Goal: Task Accomplishment & Management: Manage account settings

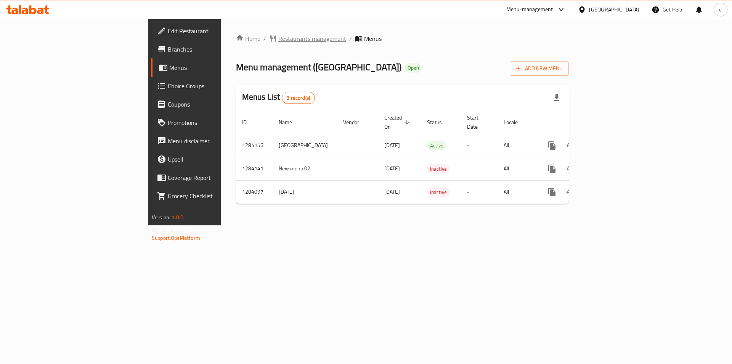
click at [278, 41] on span "Restaurants management" at bounding box center [312, 38] width 68 height 9
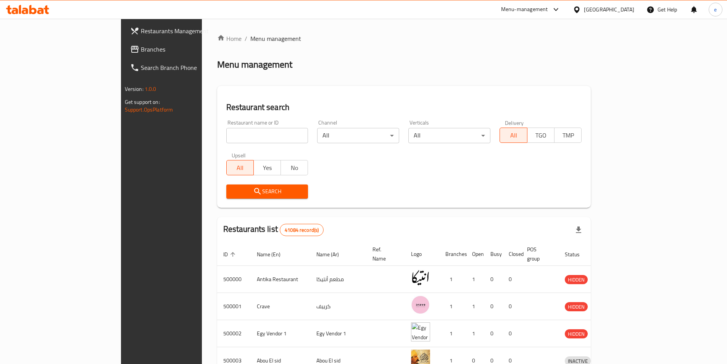
click at [141, 48] on span "Branches" at bounding box center [188, 49] width 95 height 9
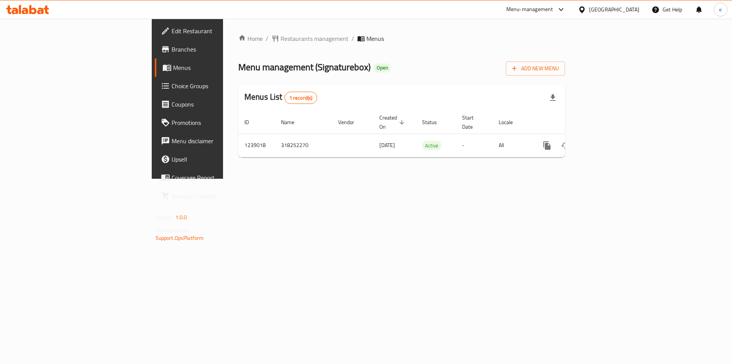
click at [172, 88] on span "Choice Groups" at bounding box center [220, 85] width 97 height 9
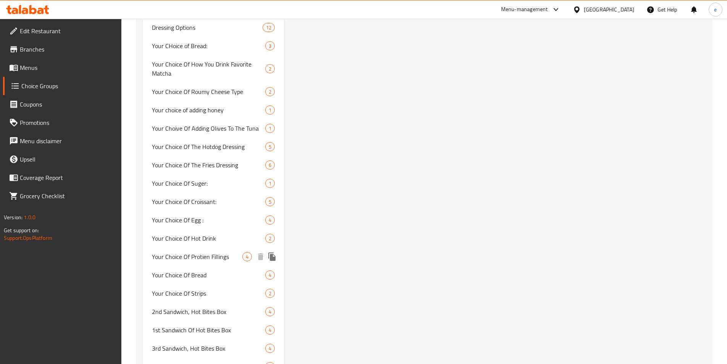
scroll to position [838, 0]
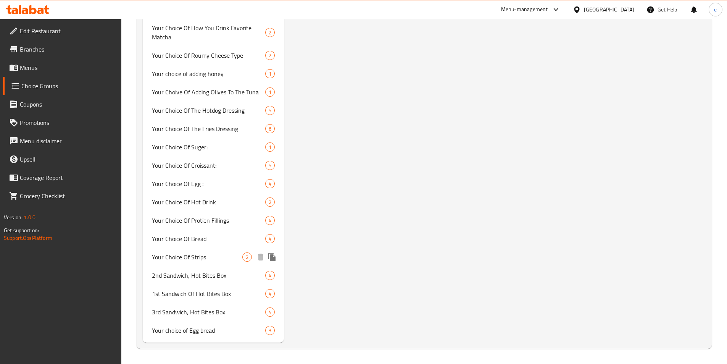
click at [193, 243] on span "Your Choice Of Bread" at bounding box center [209, 238] width 114 height 9
type input "Your Choice Of Bread"
type input "اختيارك من الخبز"
type input "1"
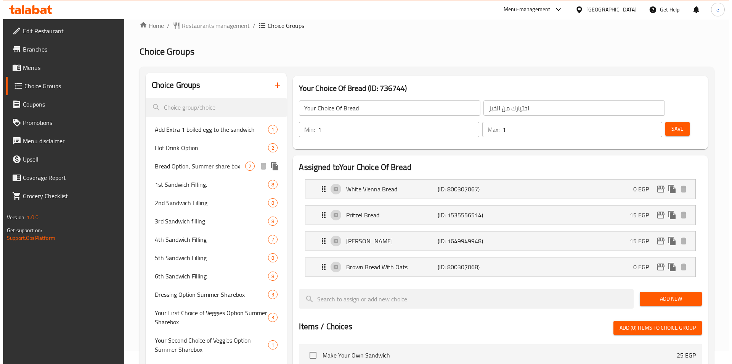
scroll to position [0, 0]
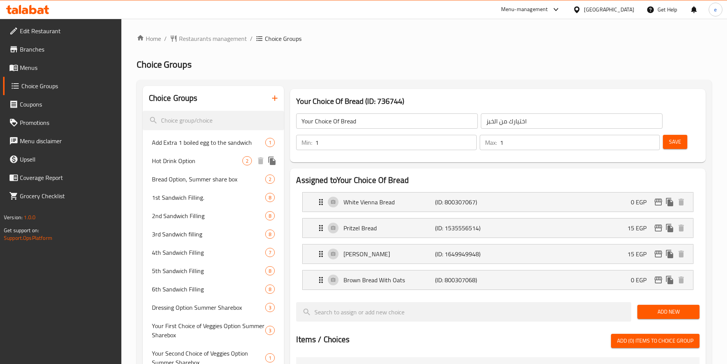
click at [187, 163] on span "Hot Drink Option" at bounding box center [197, 160] width 91 height 9
type input "Hot Drink Option"
type input "اختيار مشروب ساخن"
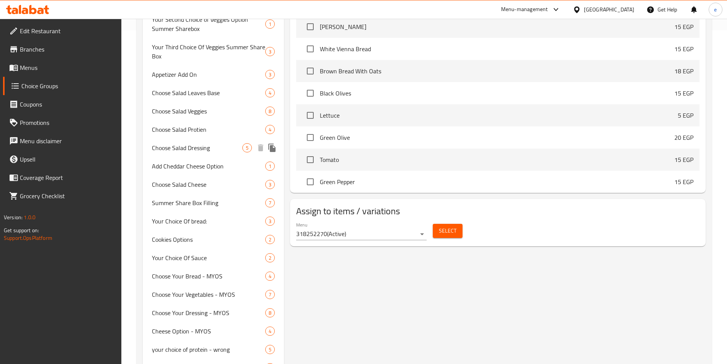
scroll to position [343, 0]
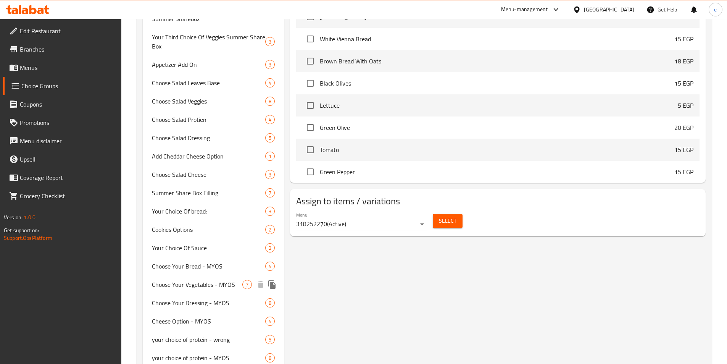
click at [223, 284] on span "Choose Your Vegetables - MYOS" at bounding box center [197, 284] width 91 height 9
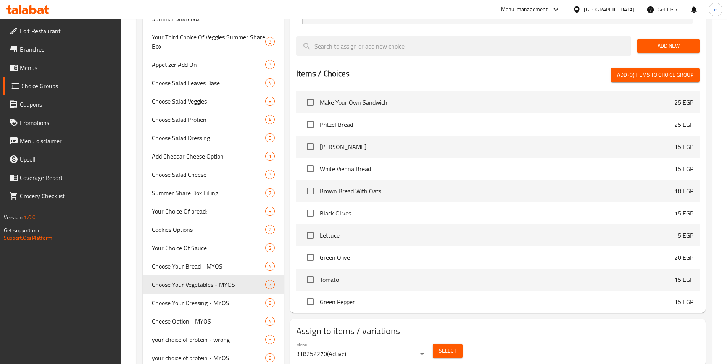
type input "Choose Your Vegetables - MYOS"
type input "اختار خضروات السندوتش - MYOS"
type input "0"
type input "3"
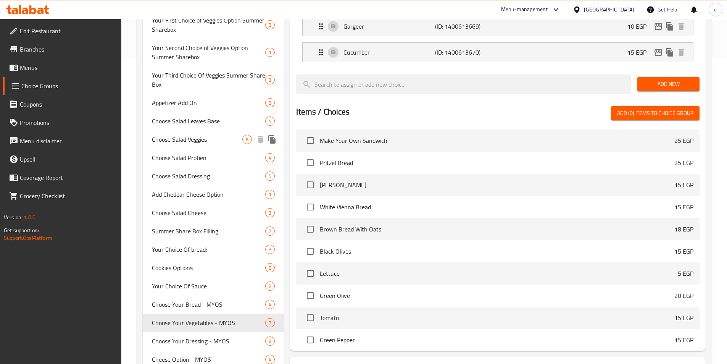
scroll to position [304, 0]
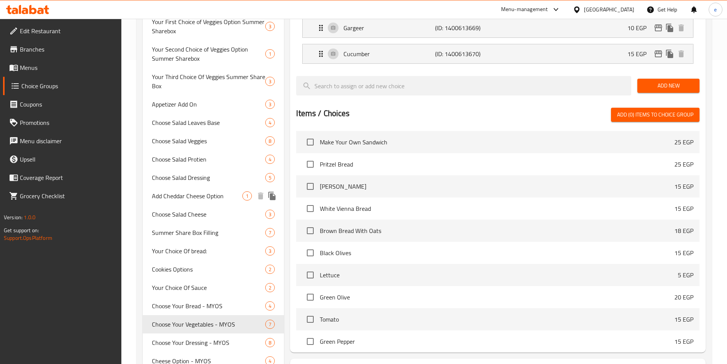
drag, startPoint x: 192, startPoint y: 196, endPoint x: 192, endPoint y: 208, distance: 12.2
click at [192, 196] on span "Add Cheddar Cheese Option" at bounding box center [197, 195] width 91 height 9
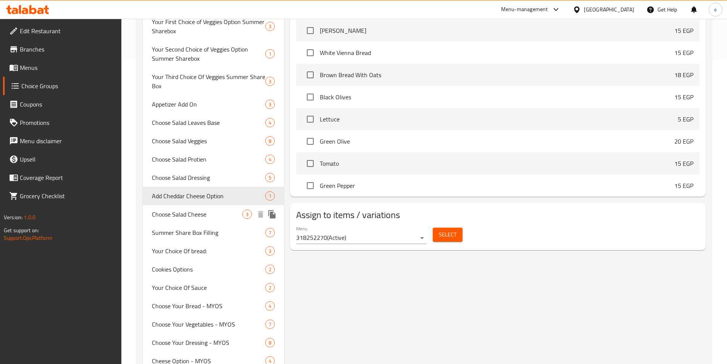
type input "Add Cheddar Cheese Option"
type input "اضافة خيار جبنة شيدر"
type input "1"
click at [192, 211] on span "Choose Salad Cheese" at bounding box center [197, 213] width 91 height 9
type input "Choose Salad Cheese"
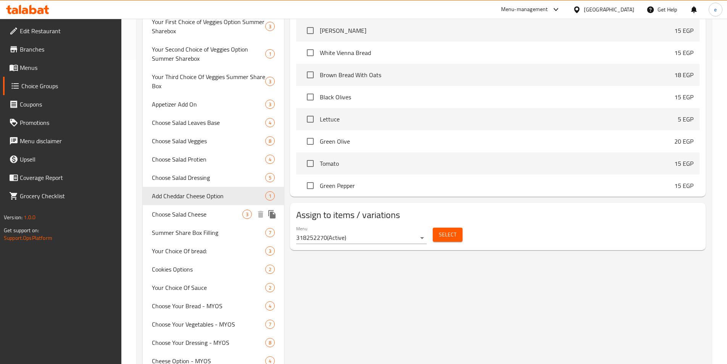
type input "اختير جبن للسلاطة"
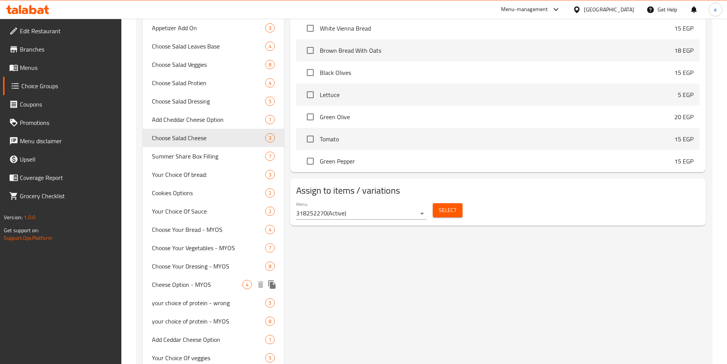
scroll to position [418, 0]
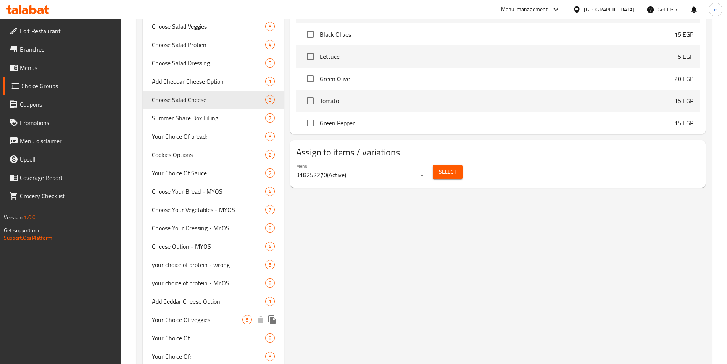
click at [209, 315] on span "Your Choice Of veggies" at bounding box center [197, 319] width 91 height 9
type input "Your Choice Of veggies"
type input "إختيارك من الخضروات"
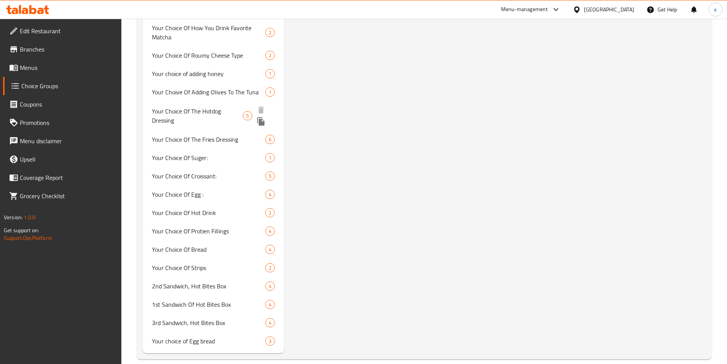
scroll to position [647, 0]
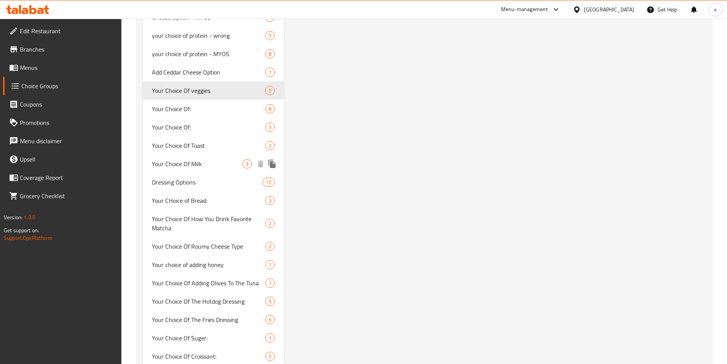
click at [202, 159] on span "Your Choice Of Milk" at bounding box center [197, 163] width 91 height 9
type input "Your Choice Of Milk"
type input "إختيارك من:"
type input "1"
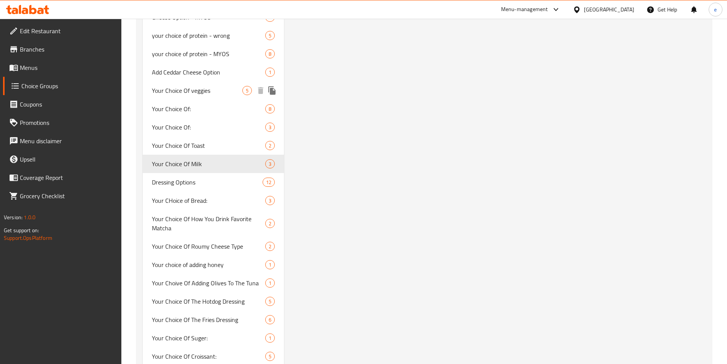
click at [197, 90] on span "Your Choice Of veggies" at bounding box center [197, 90] width 91 height 9
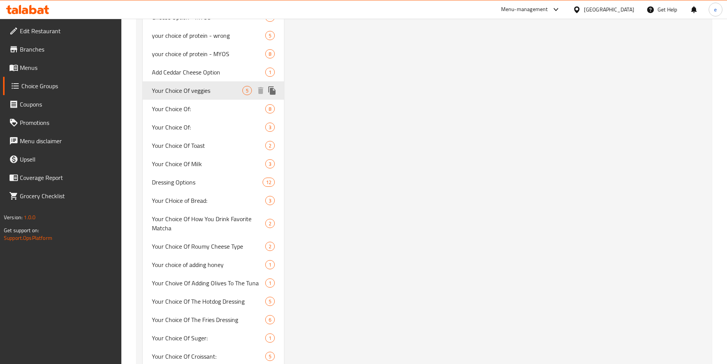
type input "Your Choice Of veggies"
type input "إختيارك من الخضروات"
type input "0"
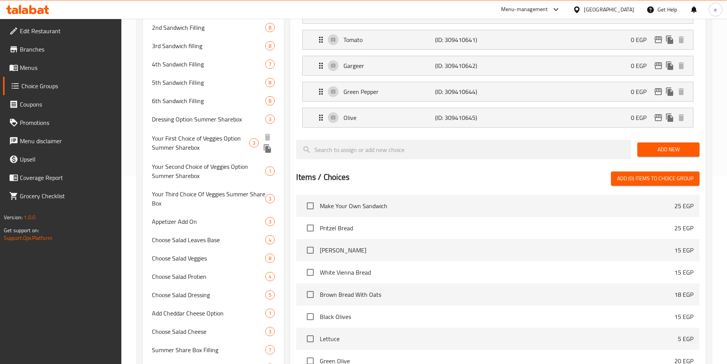
scroll to position [191, 0]
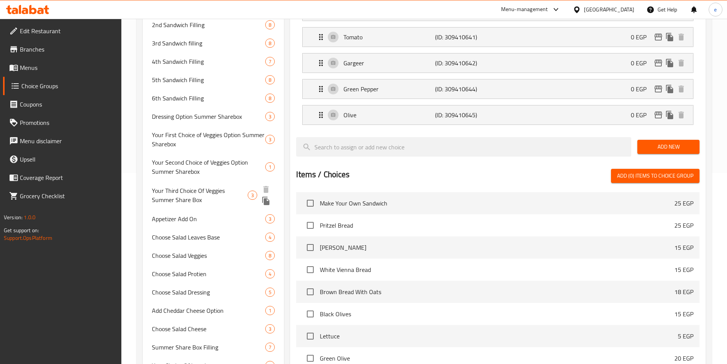
click at [222, 202] on span "Your Third Choice Of Veggies Summer Share Box" at bounding box center [200, 195] width 96 height 18
type input "Your Third Choice Of Veggies Summer Share Box"
type input "اختيارك الثالث من الخضار بوكس المشاركة الصيفية"
type input "1"
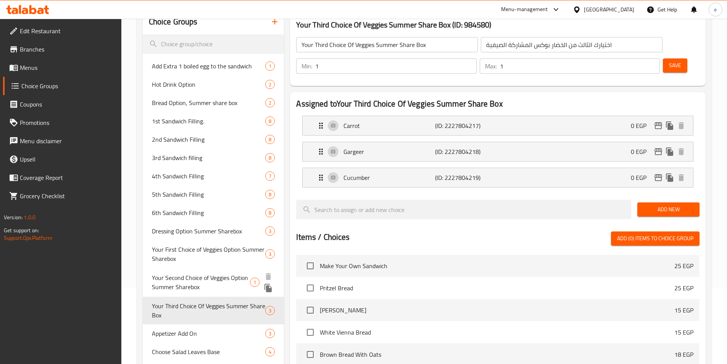
scroll to position [267, 0]
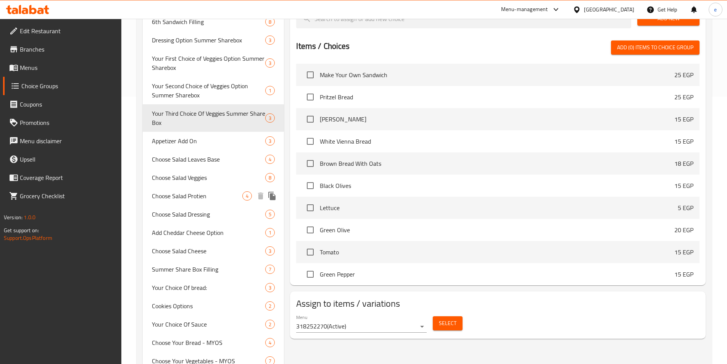
click at [204, 176] on span "Choose Salad Veggies" at bounding box center [209, 177] width 114 height 9
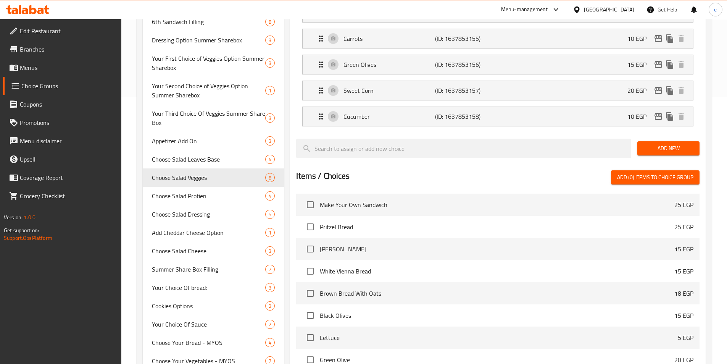
type input "Choose Salad Veggies"
type input "اختيار الخضروات"
type input "0"
type input "6"
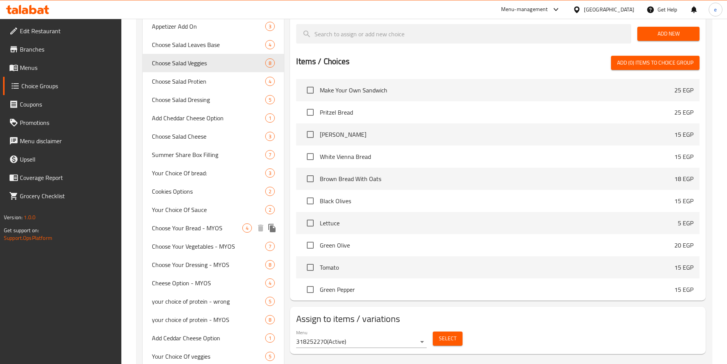
scroll to position [534, 0]
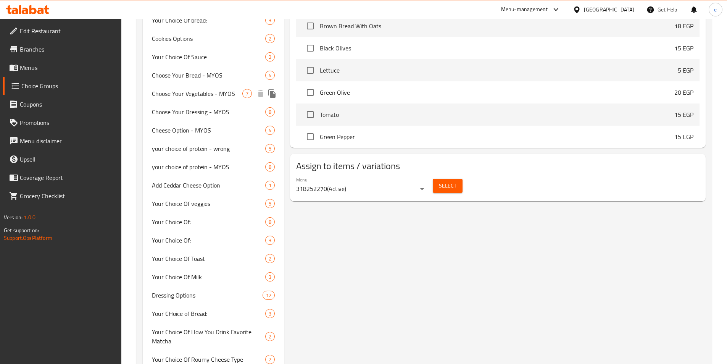
click at [176, 93] on span "Choose Your Vegetables - MYOS" at bounding box center [197, 93] width 91 height 9
type input "Choose Your Vegetables - MYOS"
type input "اختار خضروات السندوتش - MYOS"
type input "3"
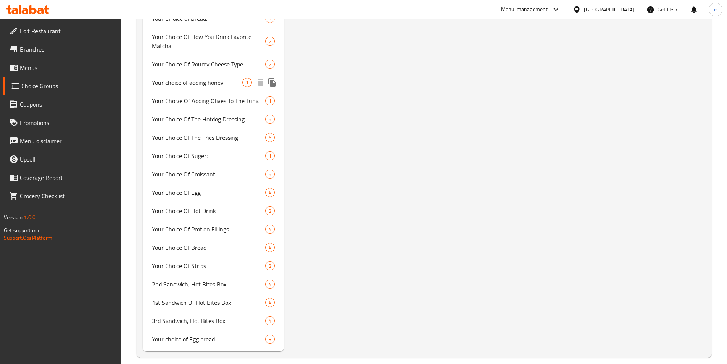
scroll to position [838, 0]
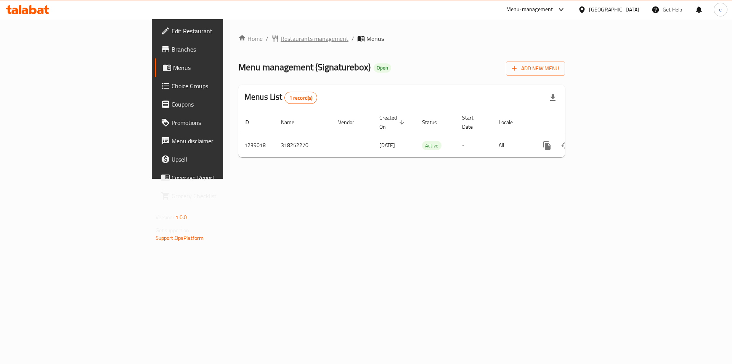
click at [281, 35] on span "Restaurants management" at bounding box center [315, 38] width 68 height 9
